Goal: Task Accomplishment & Management: Manage account settings

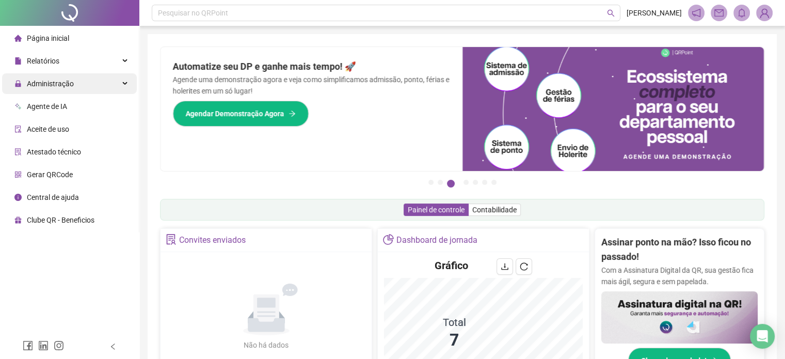
click at [83, 74] on div "Administração" at bounding box center [69, 83] width 135 height 21
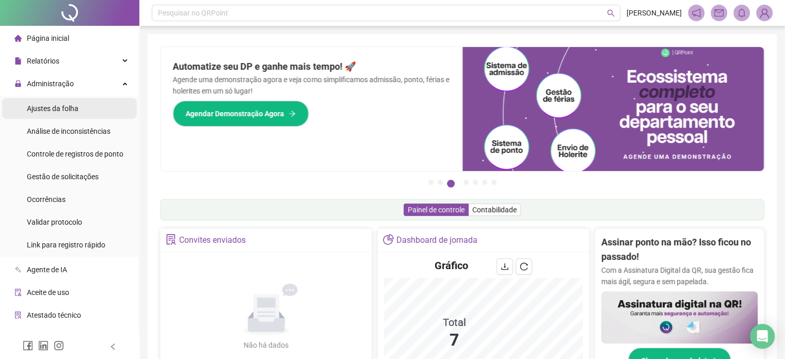
click at [58, 104] on span "Ajustes da folha" at bounding box center [53, 108] width 52 height 8
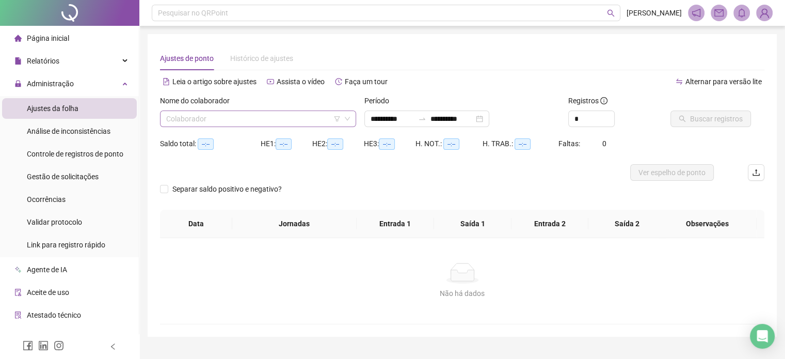
click at [313, 116] on input "search" at bounding box center [253, 118] width 174 height 15
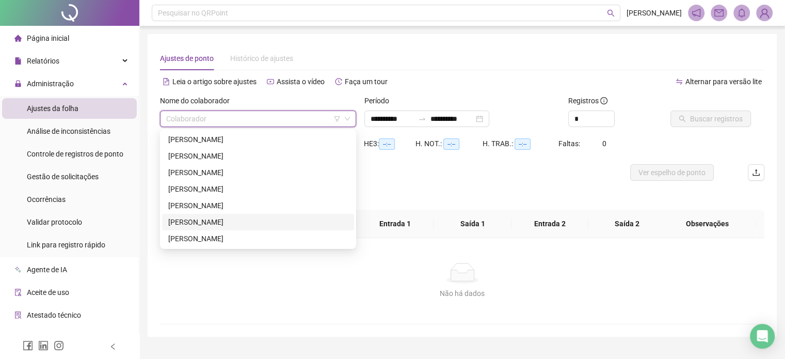
click at [214, 222] on div "[PERSON_NAME]" at bounding box center [258, 221] width 180 height 11
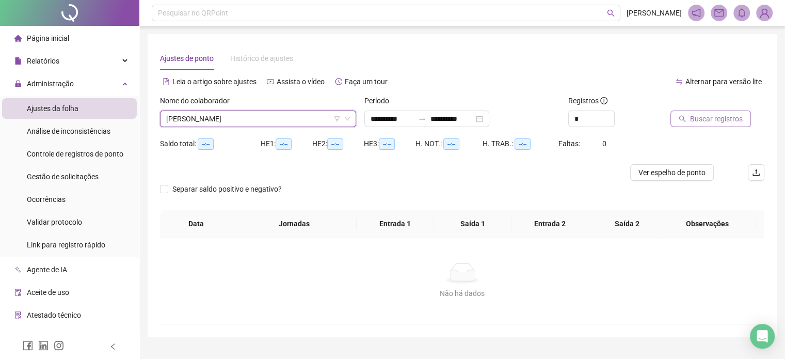
click at [696, 123] on span "Buscar registros" at bounding box center [716, 118] width 53 height 11
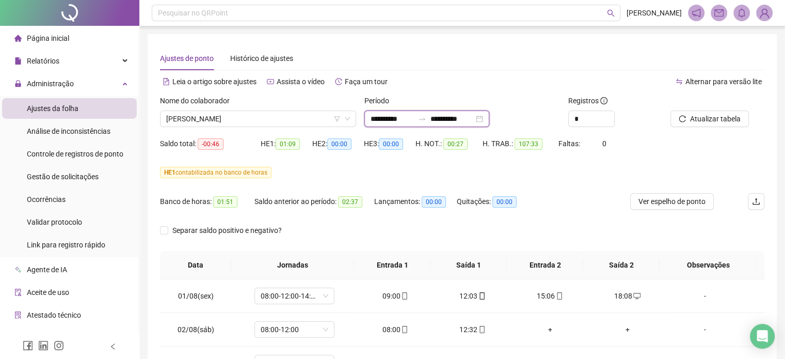
click at [450, 119] on input "**********" at bounding box center [451, 118] width 43 height 11
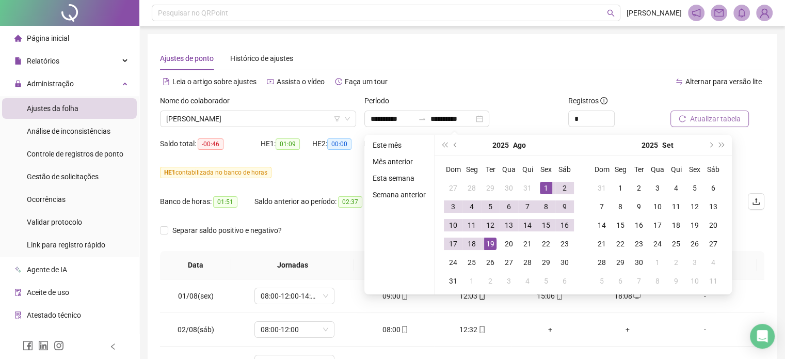
click at [712, 125] on button "Atualizar tabela" at bounding box center [709, 118] width 78 height 17
type input "**********"
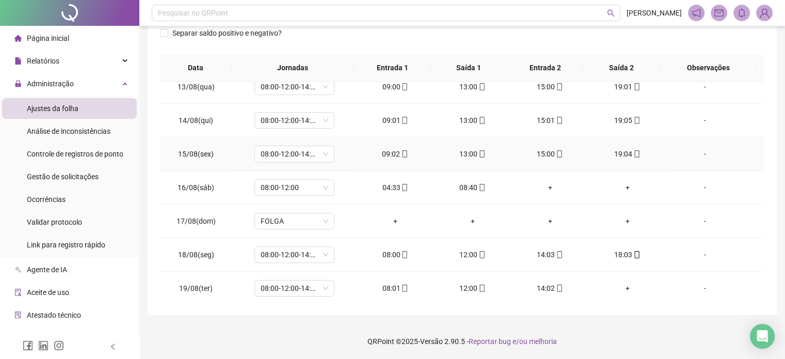
scroll to position [415, 0]
click at [556, 285] on icon "mobile" at bounding box center [559, 287] width 7 height 7
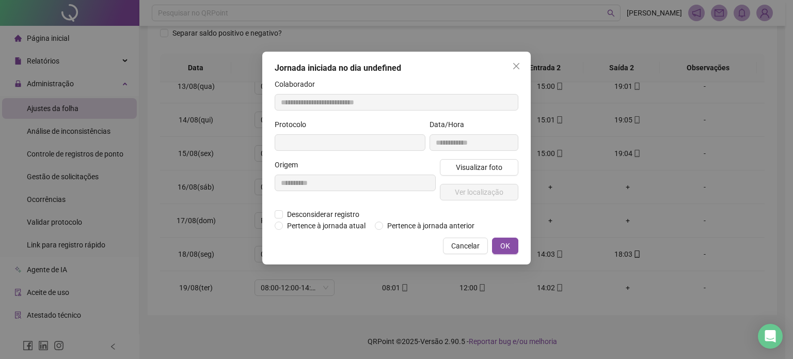
type input "**********"
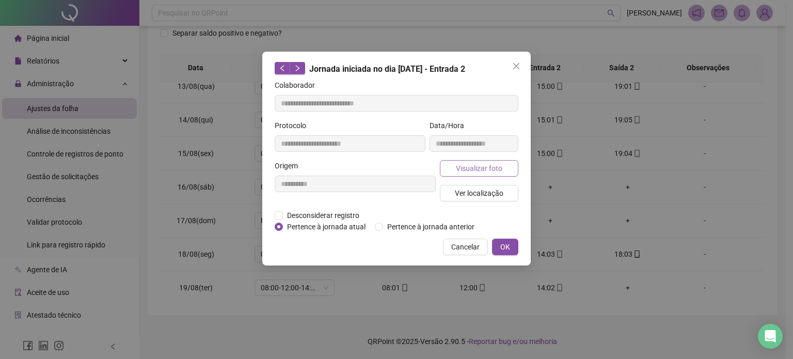
click at [461, 168] on span "Visualizar foto" at bounding box center [479, 168] width 46 height 11
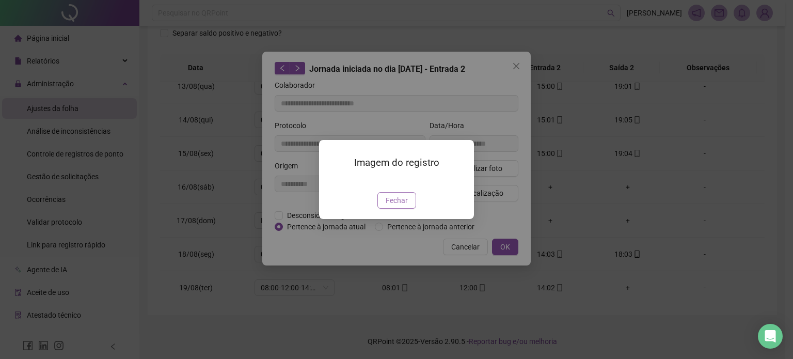
click at [393, 206] on span "Fechar" at bounding box center [397, 200] width 22 height 11
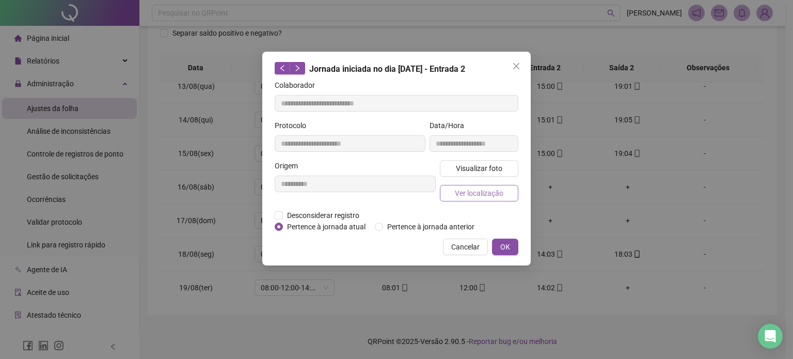
click at [471, 195] on span "Ver localização" at bounding box center [479, 192] width 49 height 11
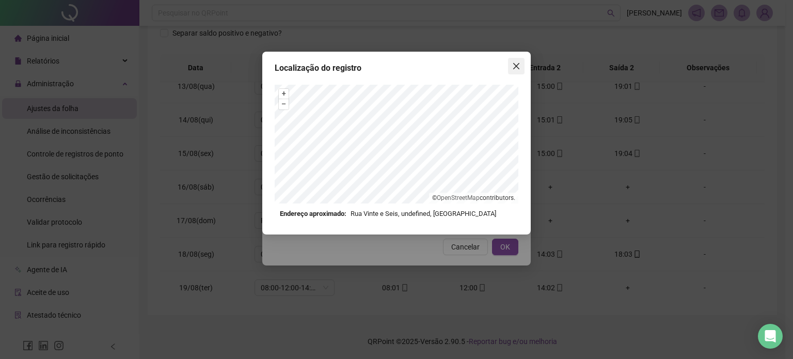
click at [517, 61] on button "Close" at bounding box center [516, 66] width 17 height 17
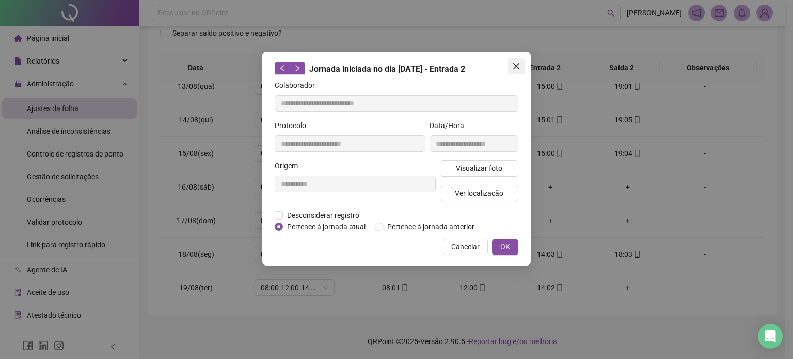
click at [518, 67] on icon "close" at bounding box center [516, 66] width 8 height 8
